Goal: Information Seeking & Learning: Understand process/instructions

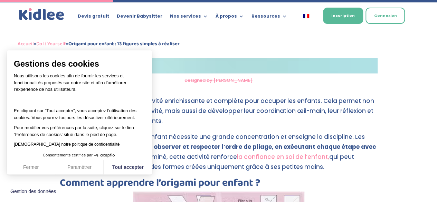
scroll to position [800, 0]
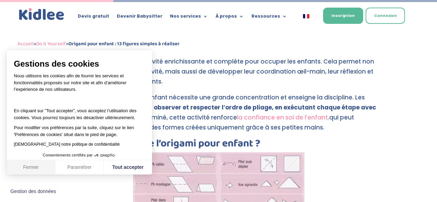
click at [38, 166] on button "Fermer" at bounding box center [31, 167] width 48 height 15
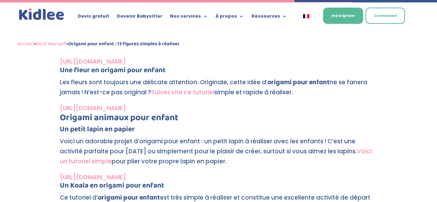
scroll to position [2083, 0]
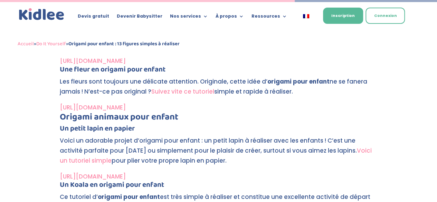
click at [93, 162] on link "Voici un tutoriel simple" at bounding box center [216, 155] width 312 height 18
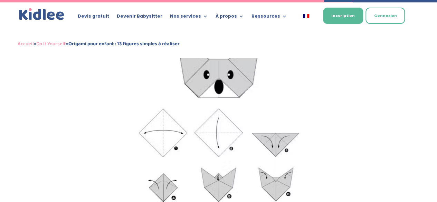
scroll to position [2307, 0]
click at [164, 118] on img at bounding box center [218, 150] width 195 height 222
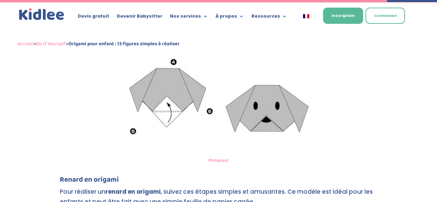
scroll to position [2759, 0]
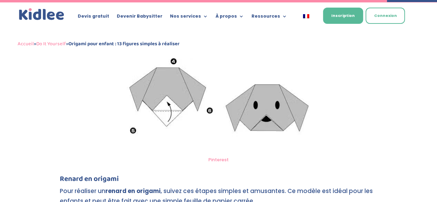
click at [205, 90] on img at bounding box center [218, 29] width 195 height 248
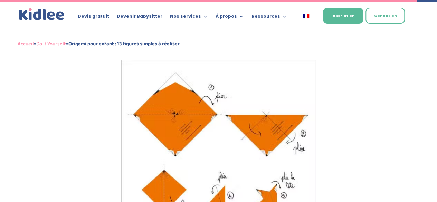
scroll to position [3002, 0]
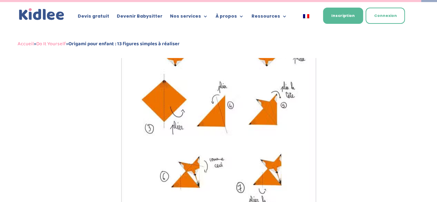
drag, startPoint x: 187, startPoint y: 125, endPoint x: 154, endPoint y: 125, distance: 32.8
click at [154, 125] on img at bounding box center [218, 95] width 195 height 250
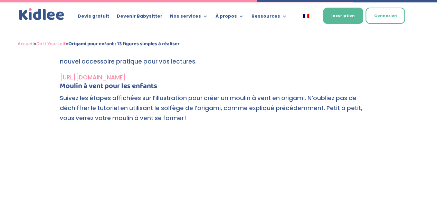
scroll to position [1797, 0]
